Goal: Information Seeking & Learning: Compare options

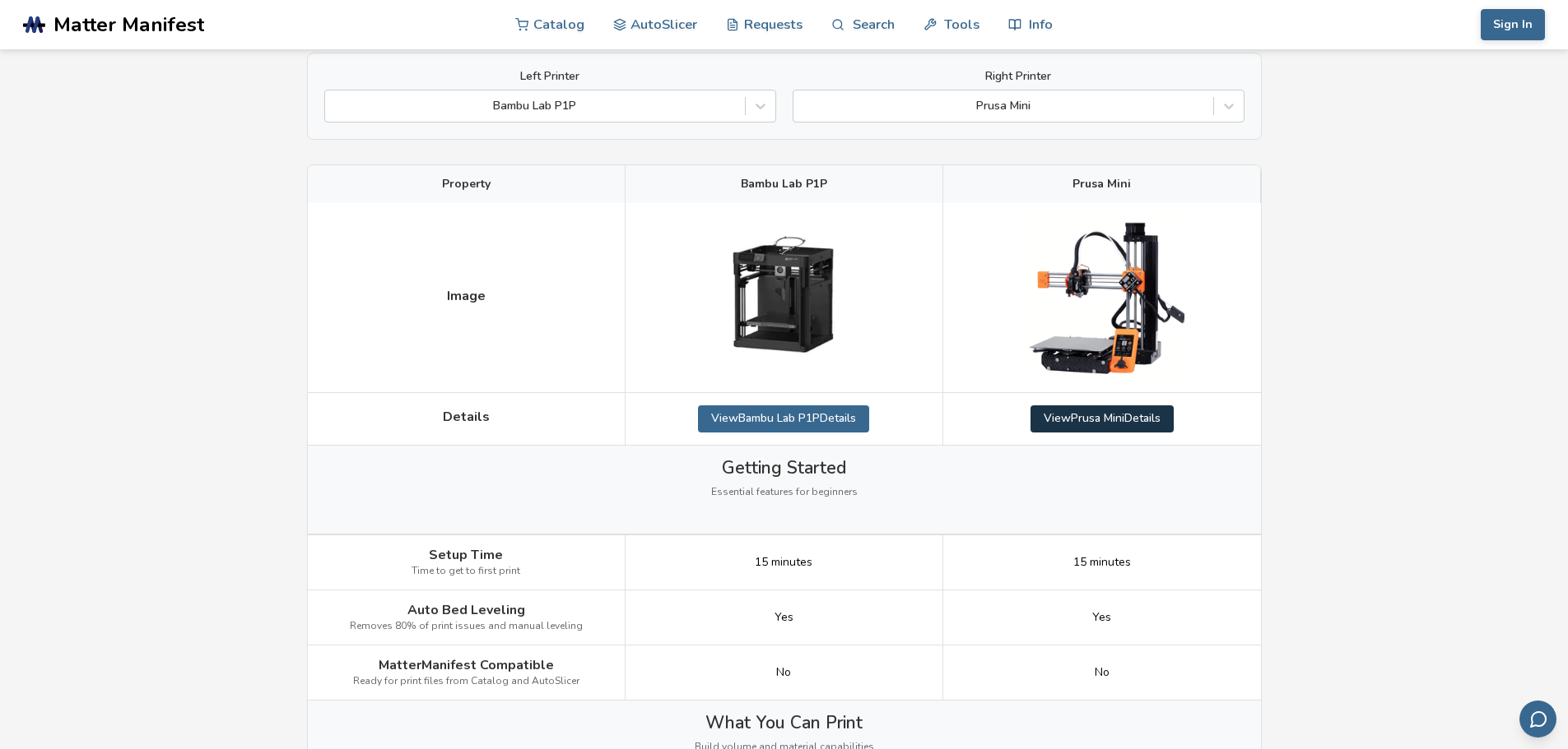
scroll to position [164, 0]
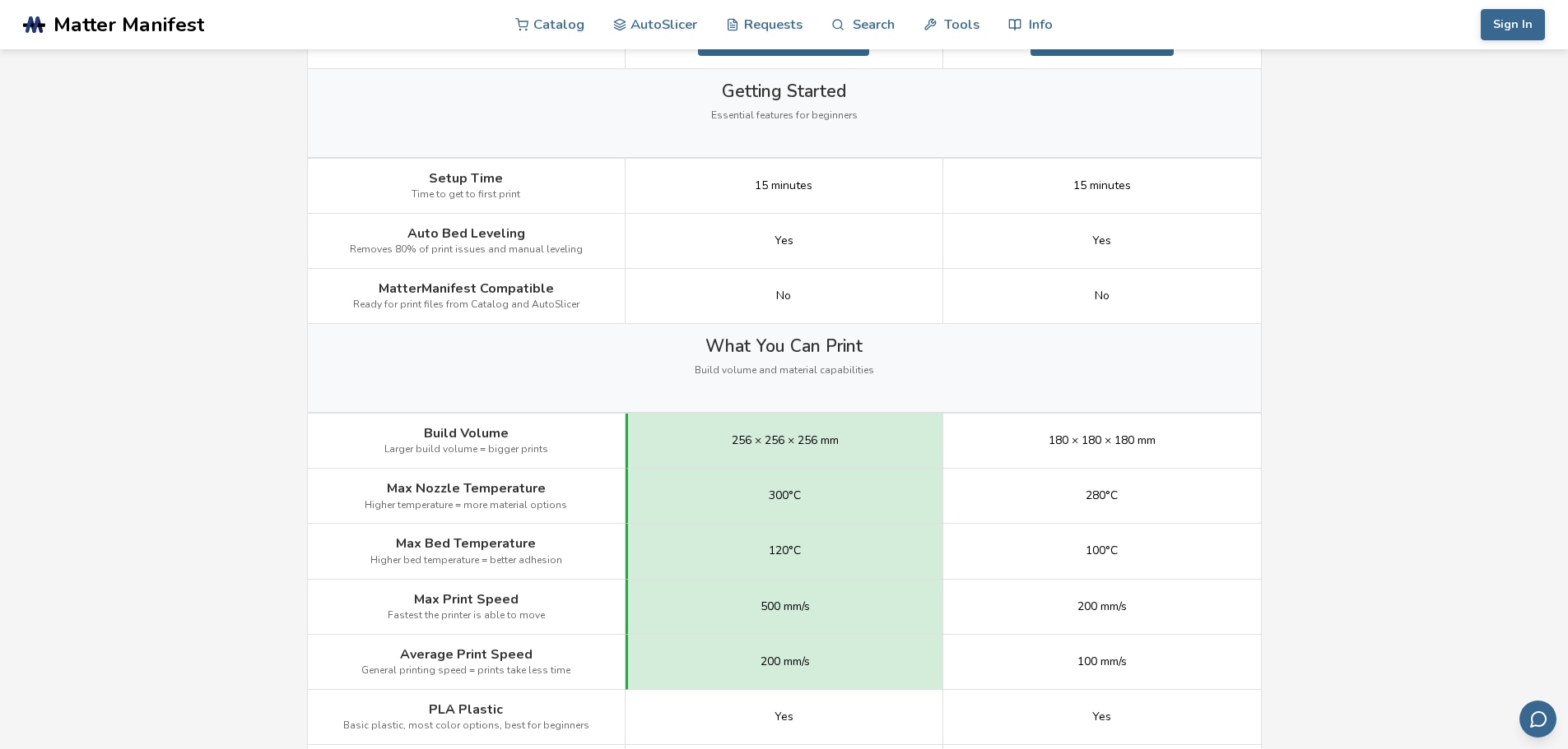
scroll to position [0, 0]
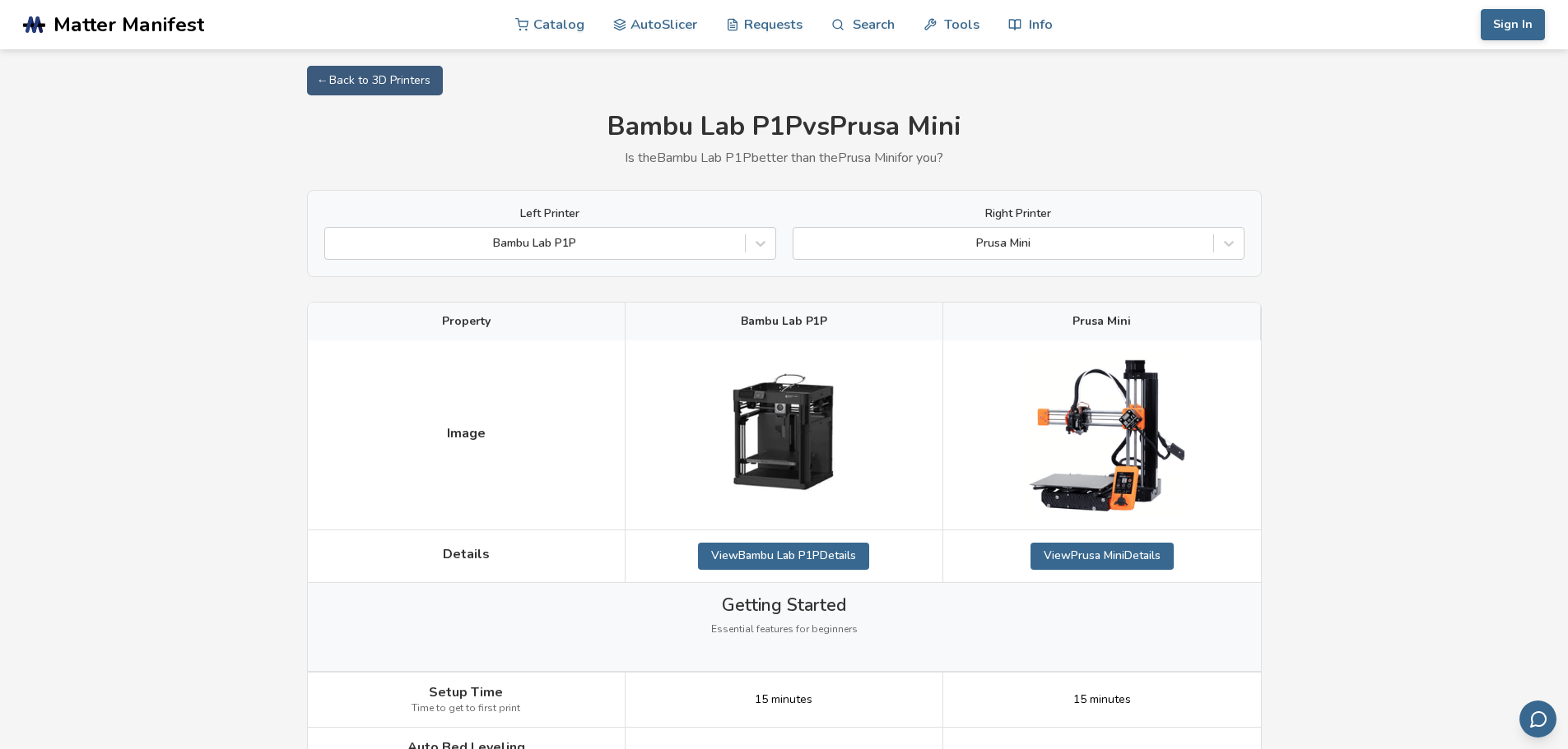
drag, startPoint x: 213, startPoint y: 483, endPoint x: 277, endPoint y: 101, distance: 387.3
click at [757, 249] on icon at bounding box center [761, 244] width 17 height 17
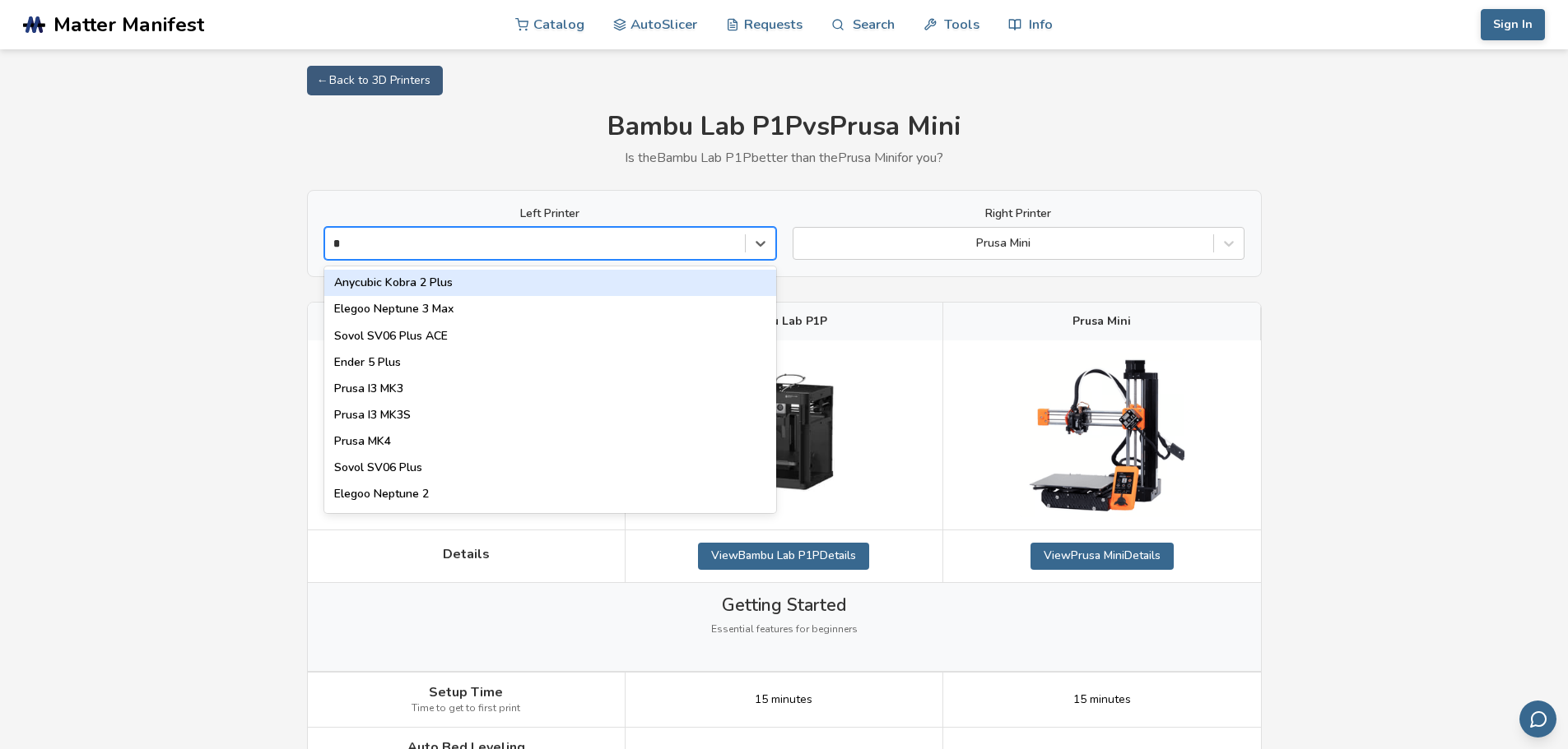
type input "**"
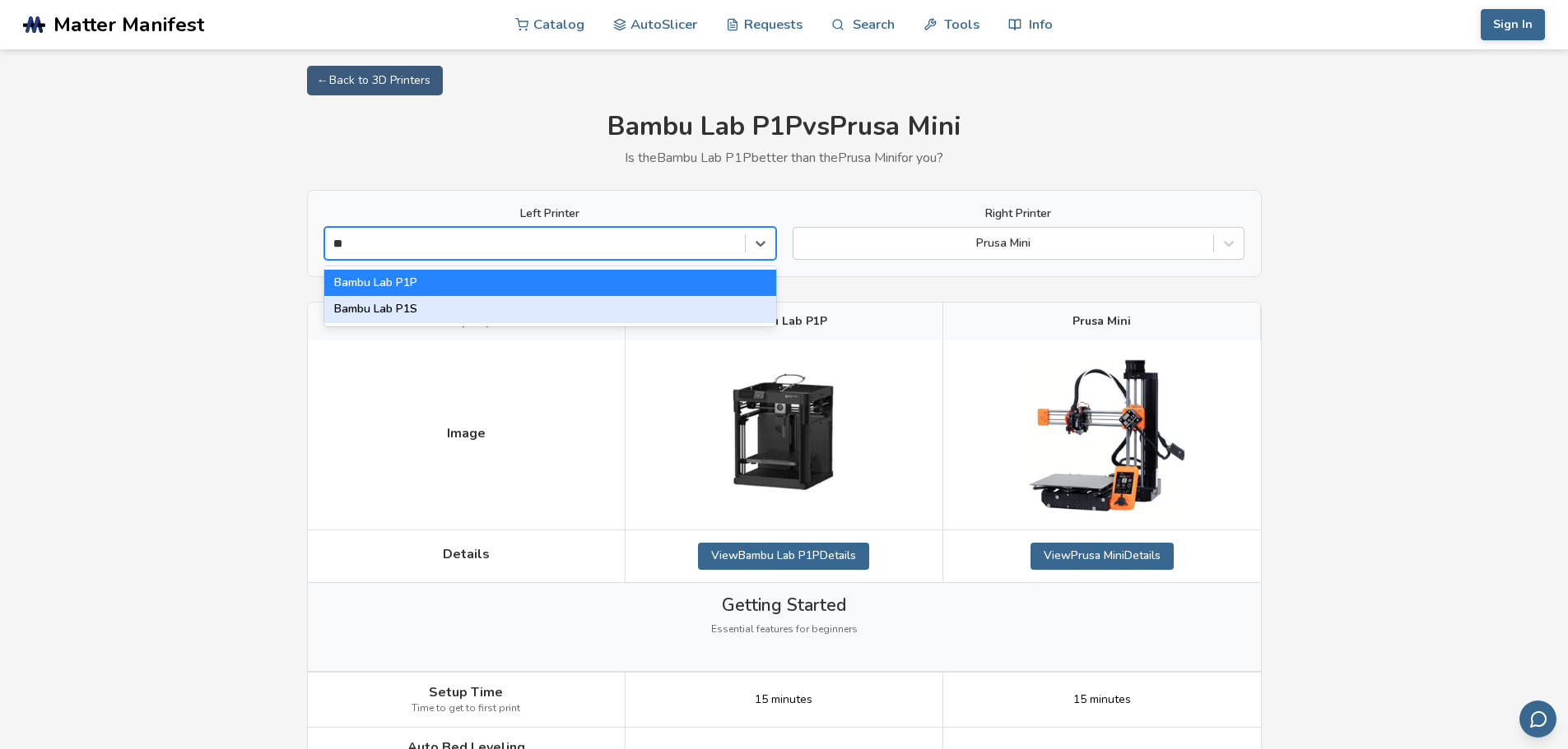
click at [417, 310] on div "Bambu Lab P1S" at bounding box center [549, 310] width 452 height 26
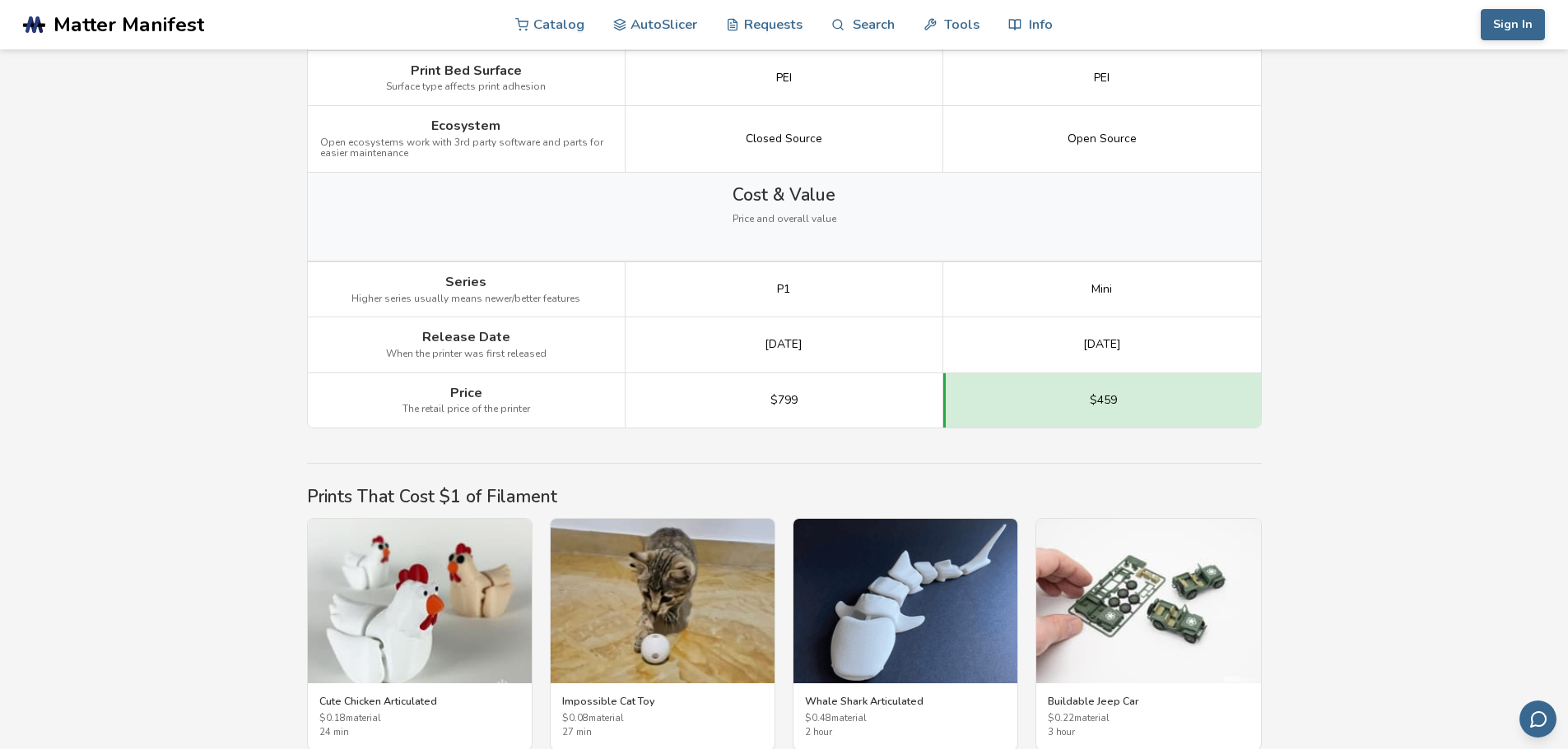
scroll to position [2303, 0]
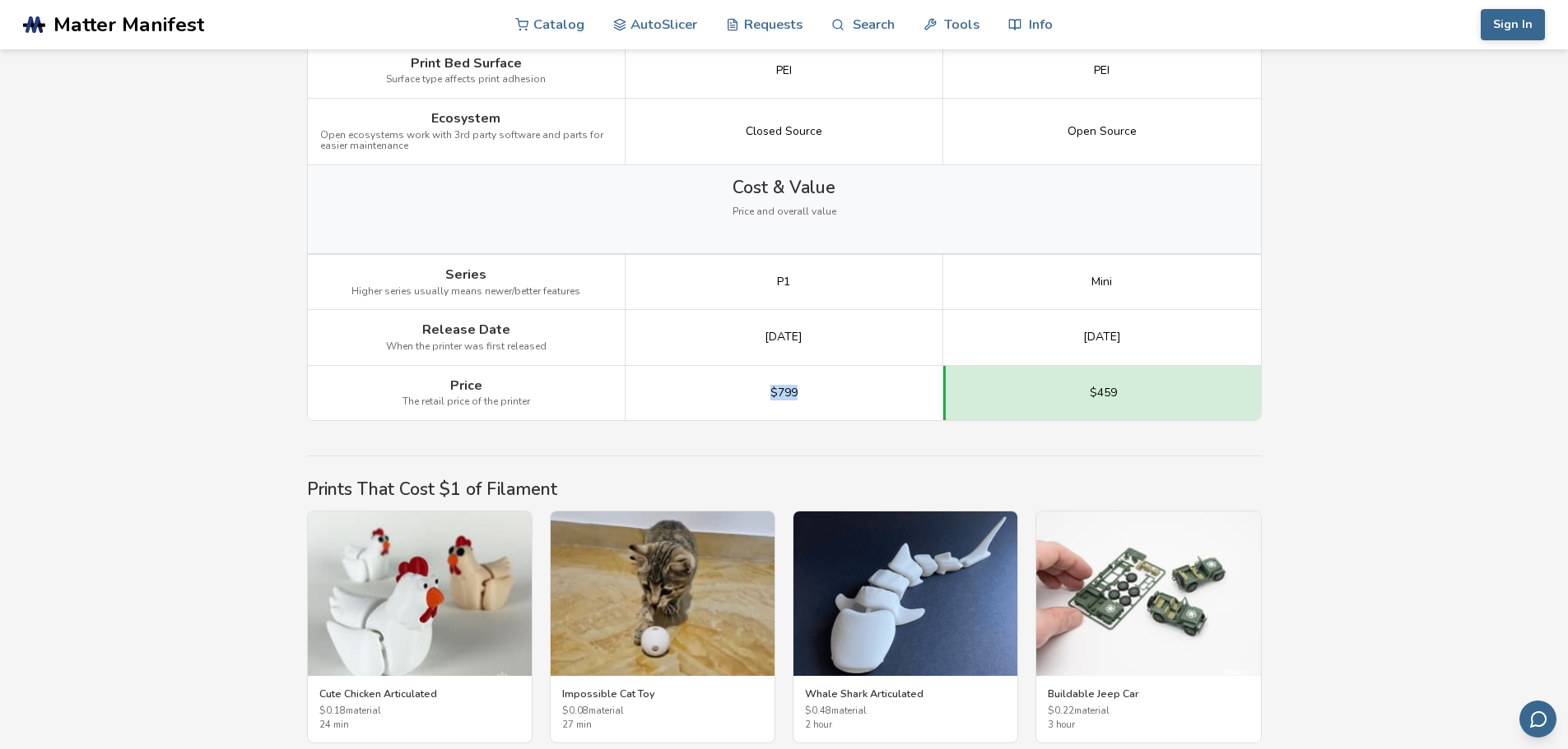
drag, startPoint x: 764, startPoint y: 390, endPoint x: 819, endPoint y: 399, distance: 55.7
click at [816, 396] on div "$799" at bounding box center [784, 393] width 317 height 54
click at [819, 399] on div "$799" at bounding box center [784, 393] width 317 height 54
drag, startPoint x: 1084, startPoint y: 390, endPoint x: 1170, endPoint y: 396, distance: 86.2
click at [1168, 389] on div "$459" at bounding box center [1101, 393] width 317 height 54
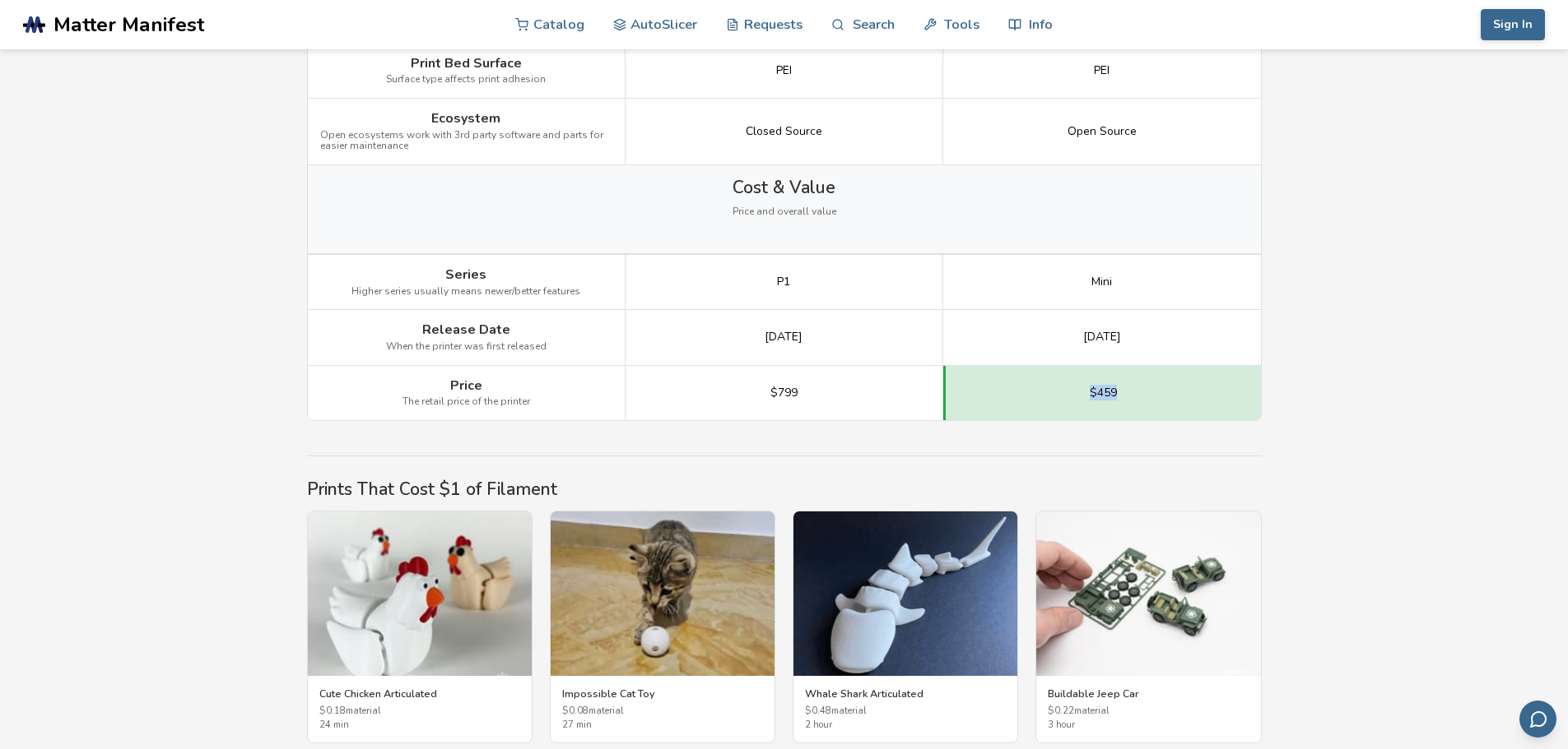
click at [1170, 396] on div "$459" at bounding box center [1101, 393] width 317 height 54
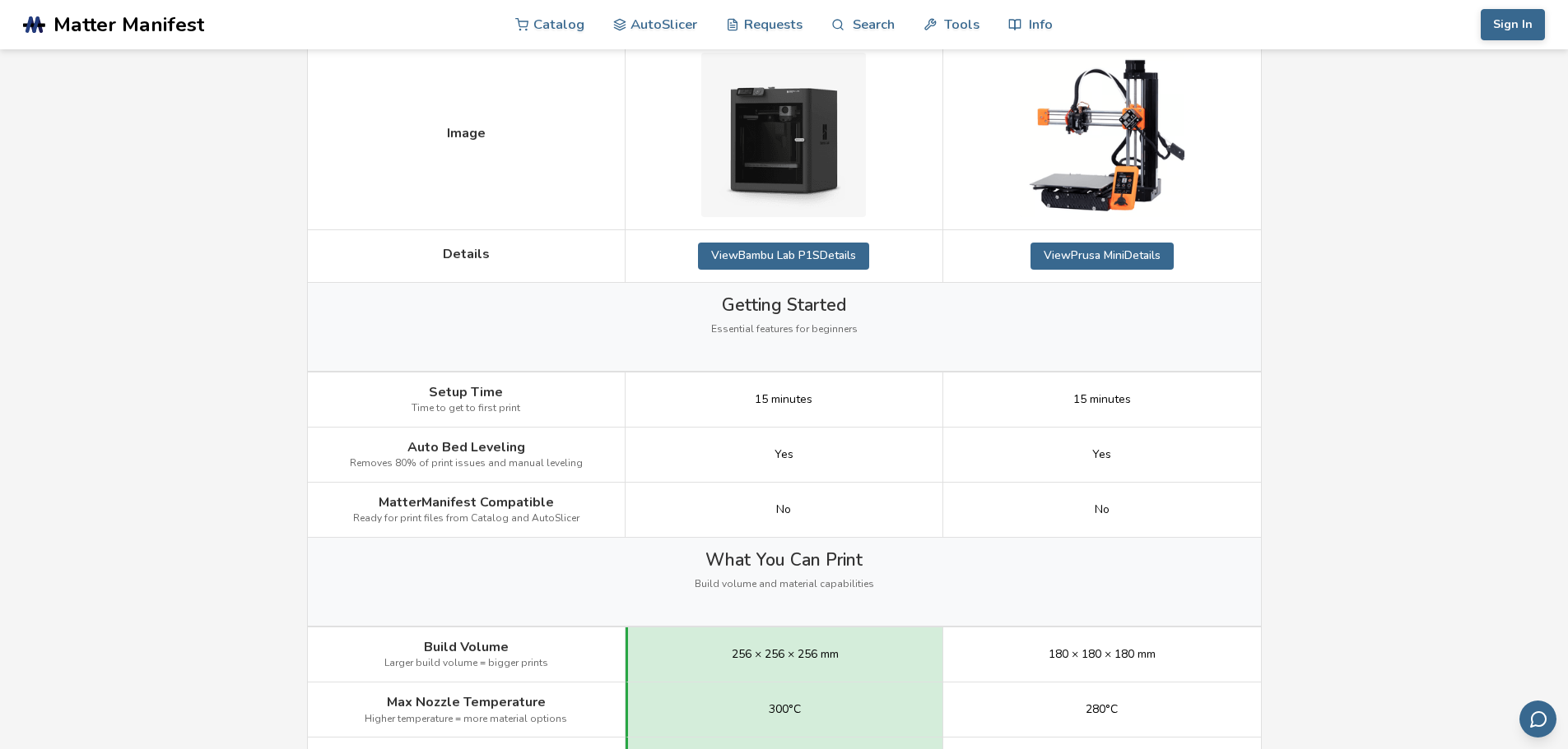
scroll to position [0, 0]
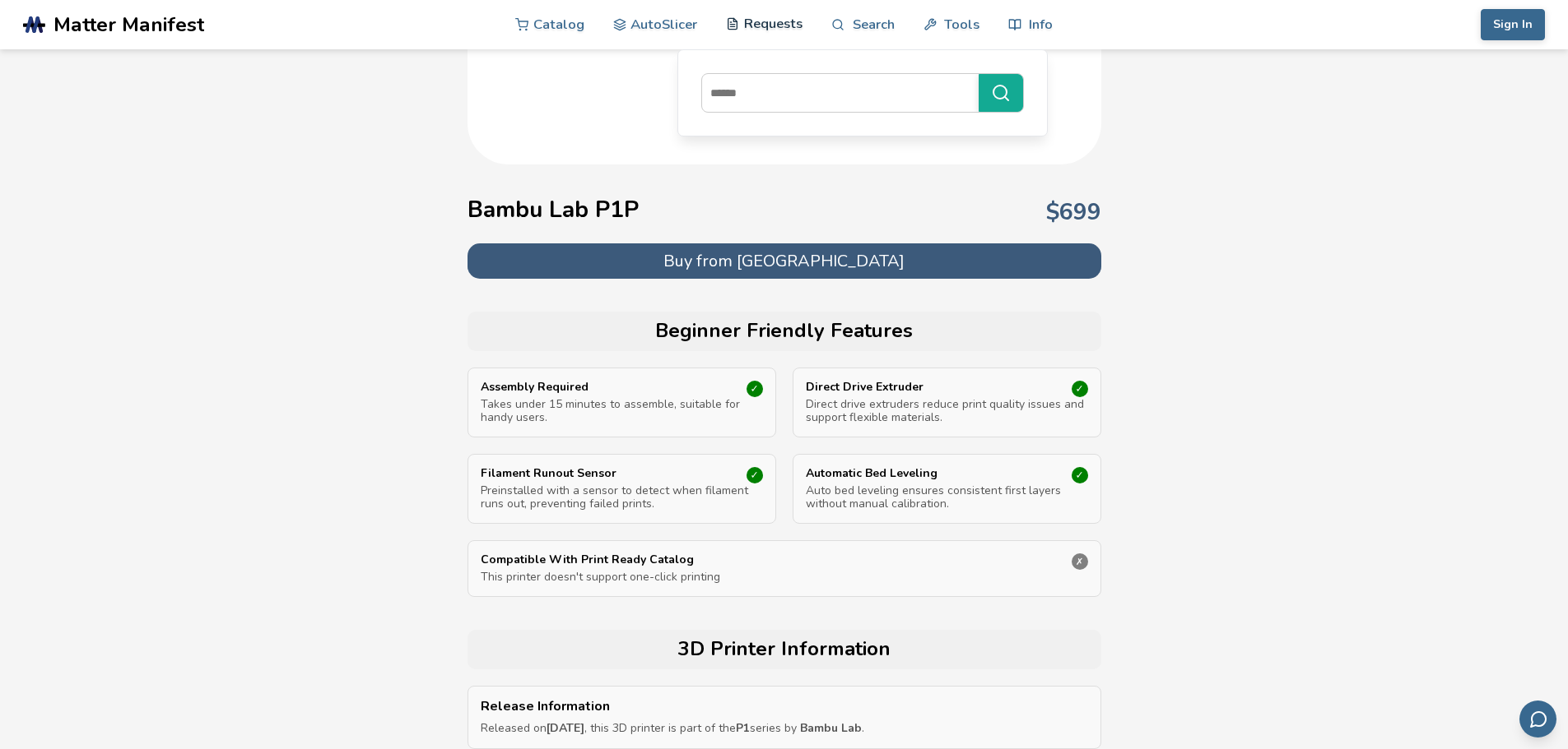
scroll to position [329, 0]
